Goal: Submit feedback/report problem: Submit feedback/report problem

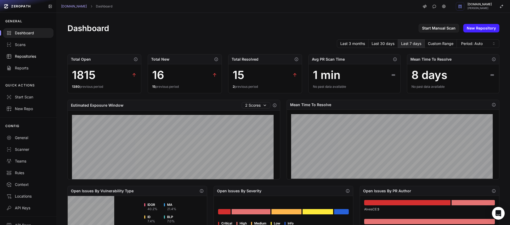
click at [28, 56] on div "Repositories" at bounding box center [28, 56] width 44 height 5
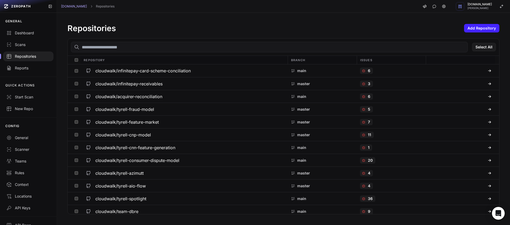
click at [142, 52] on input "text" at bounding box center [269, 47] width 397 height 11
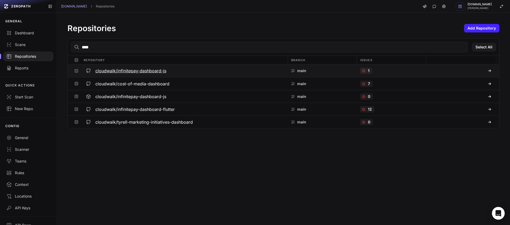
type input "****"
click at [152, 70] on h3 "cloudwalk/infinitepay-dashboard-js" at bounding box center [130, 71] width 71 height 6
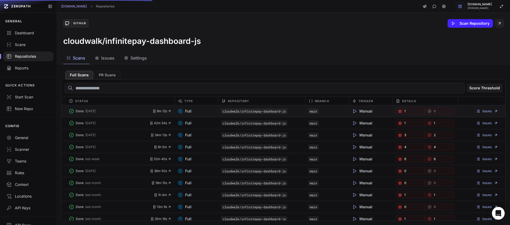
click at [402, 110] on link "1" at bounding box center [411, 110] width 30 height 7
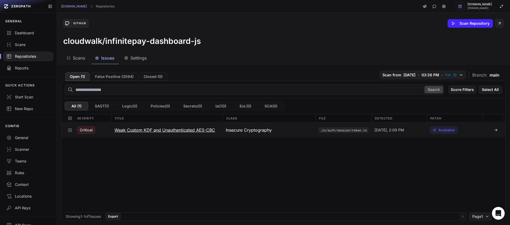
click at [198, 131] on h3 "Weak Custom KDF and Unauthenticated AES-CBC" at bounding box center [165, 130] width 101 height 6
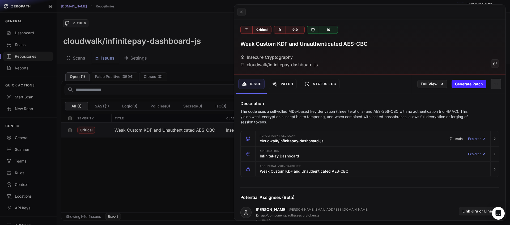
click at [491, 87] on button "button" at bounding box center [496, 84] width 11 height 11
click at [481, 96] on div "False Positive" at bounding box center [467, 98] width 57 height 13
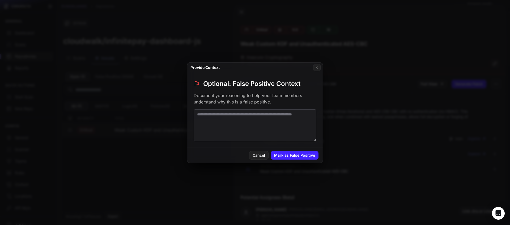
click at [297, 117] on textarea at bounding box center [255, 125] width 123 height 32
type textarea "**********"
click at [309, 158] on button "Mark as False Positive" at bounding box center [295, 155] width 48 height 9
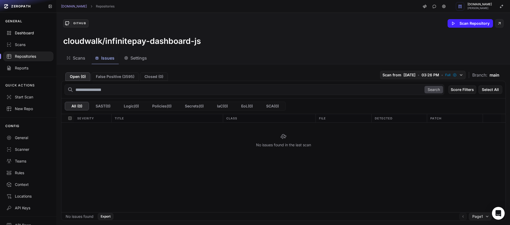
click at [30, 31] on div "Dashboard" at bounding box center [28, 32] width 44 height 5
